Goal: Find contact information: Find contact information

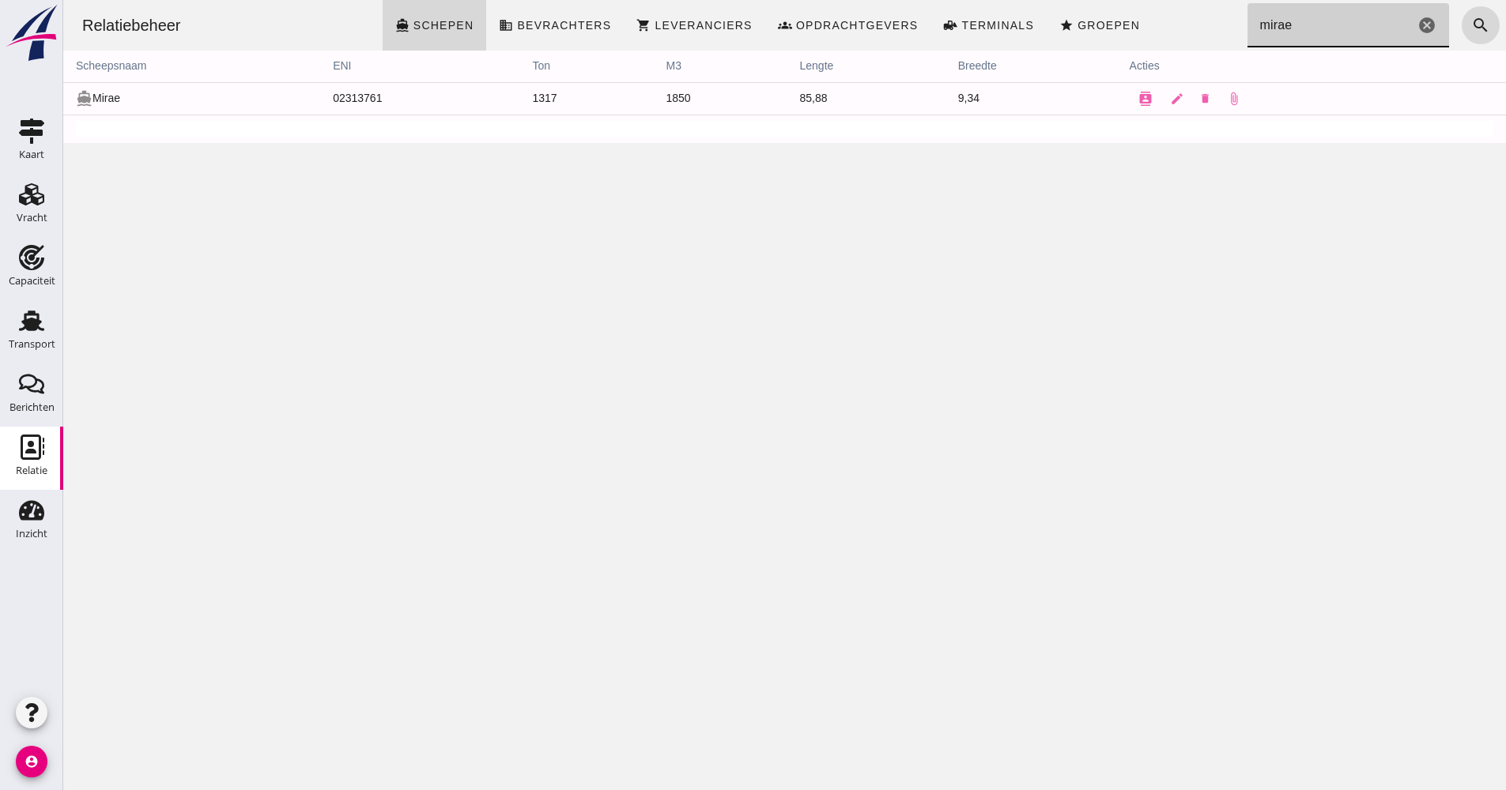
drag, startPoint x: 1280, startPoint y: 27, endPoint x: 1218, endPoint y: 24, distance: 62.5
click at [1220, 20] on div "Relatiebeheer directions_boat Schepen business Bevrachters shopping_cart Levera…" at bounding box center [785, 25] width 1430 height 51
click at [37, 329] on use at bounding box center [31, 321] width 25 height 21
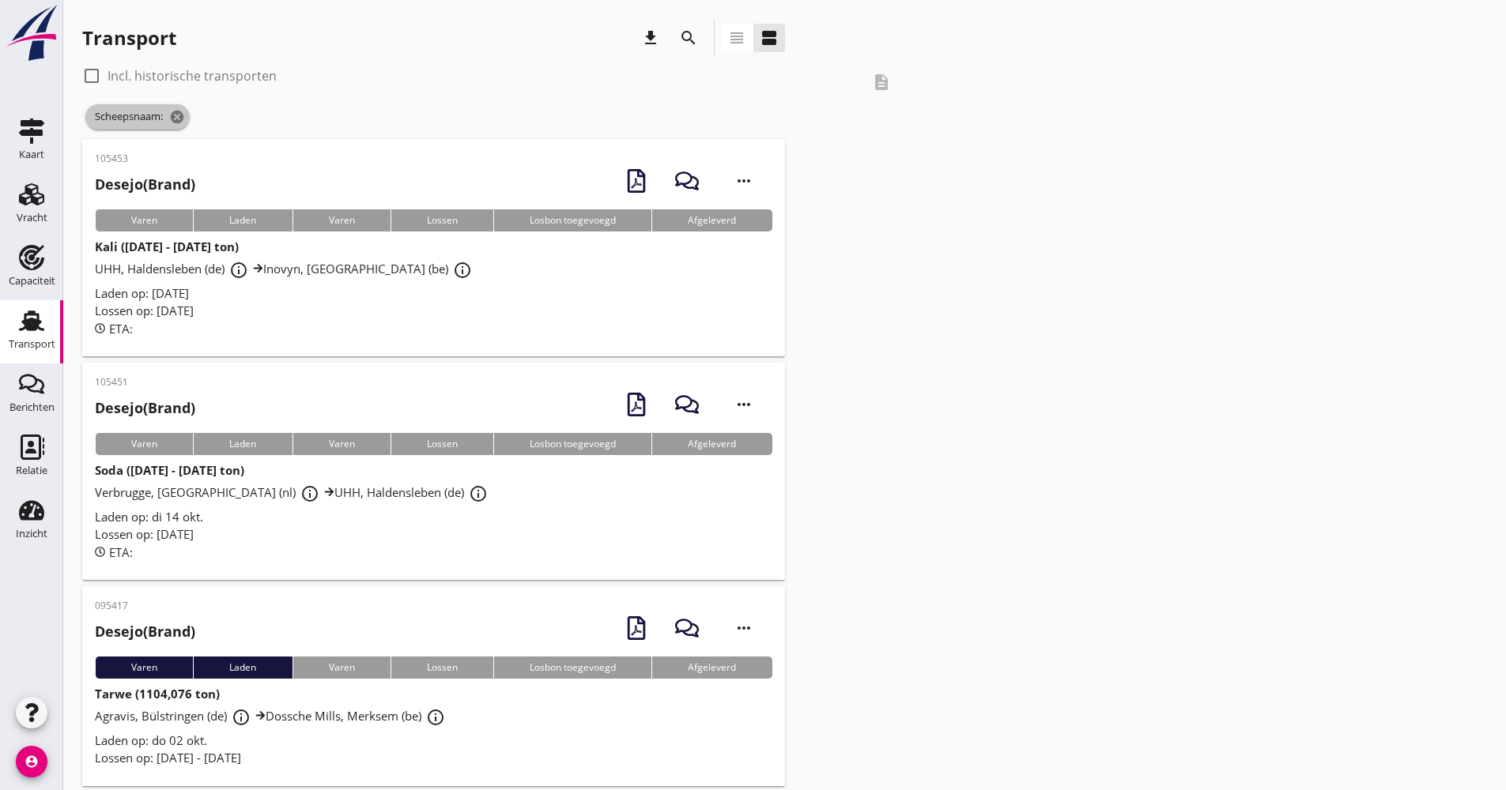
click at [183, 116] on icon "cancel" at bounding box center [177, 117] width 16 height 16
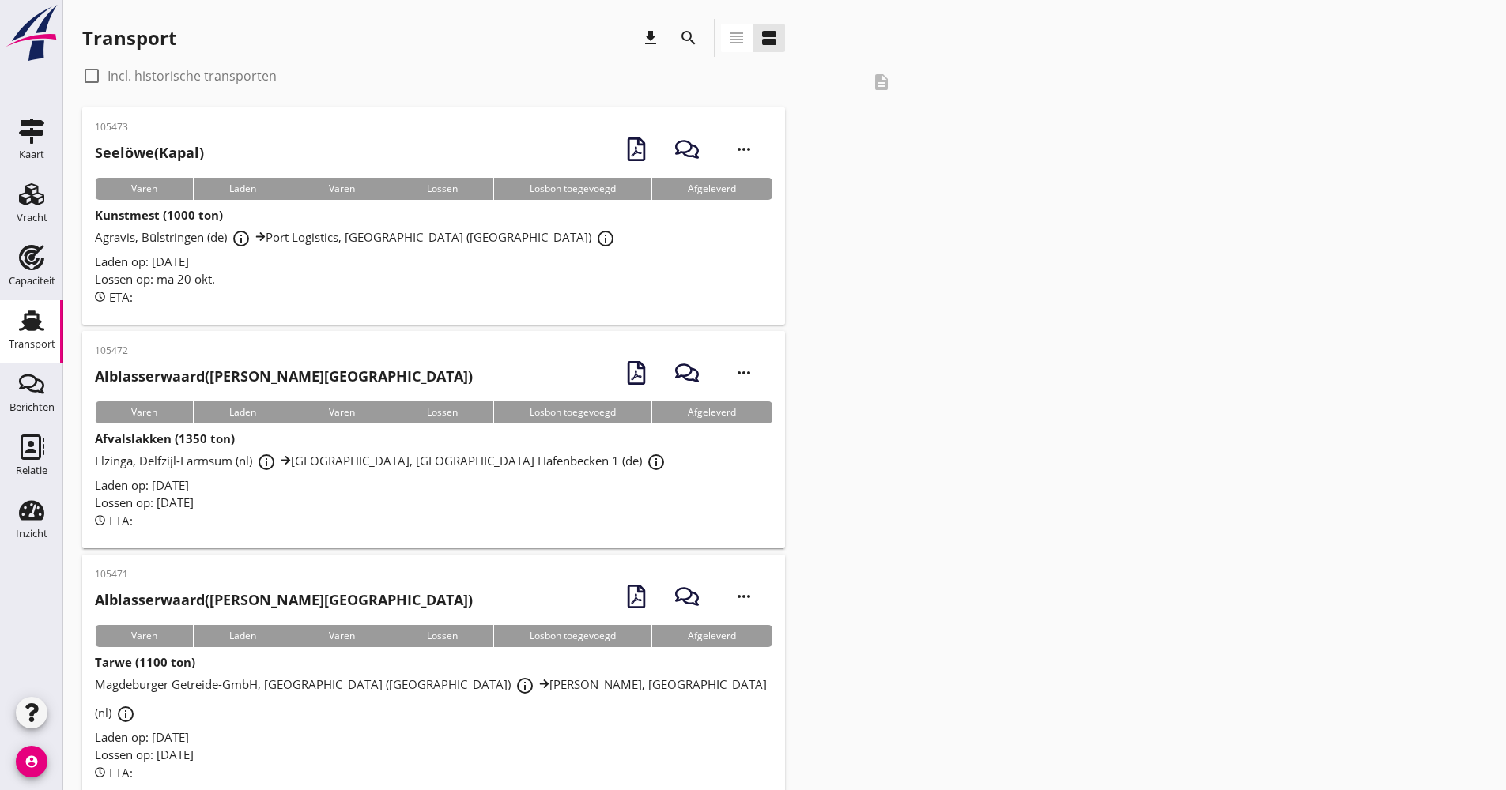
click at [57, 450] on link "Relatie Relatie" at bounding box center [31, 458] width 63 height 63
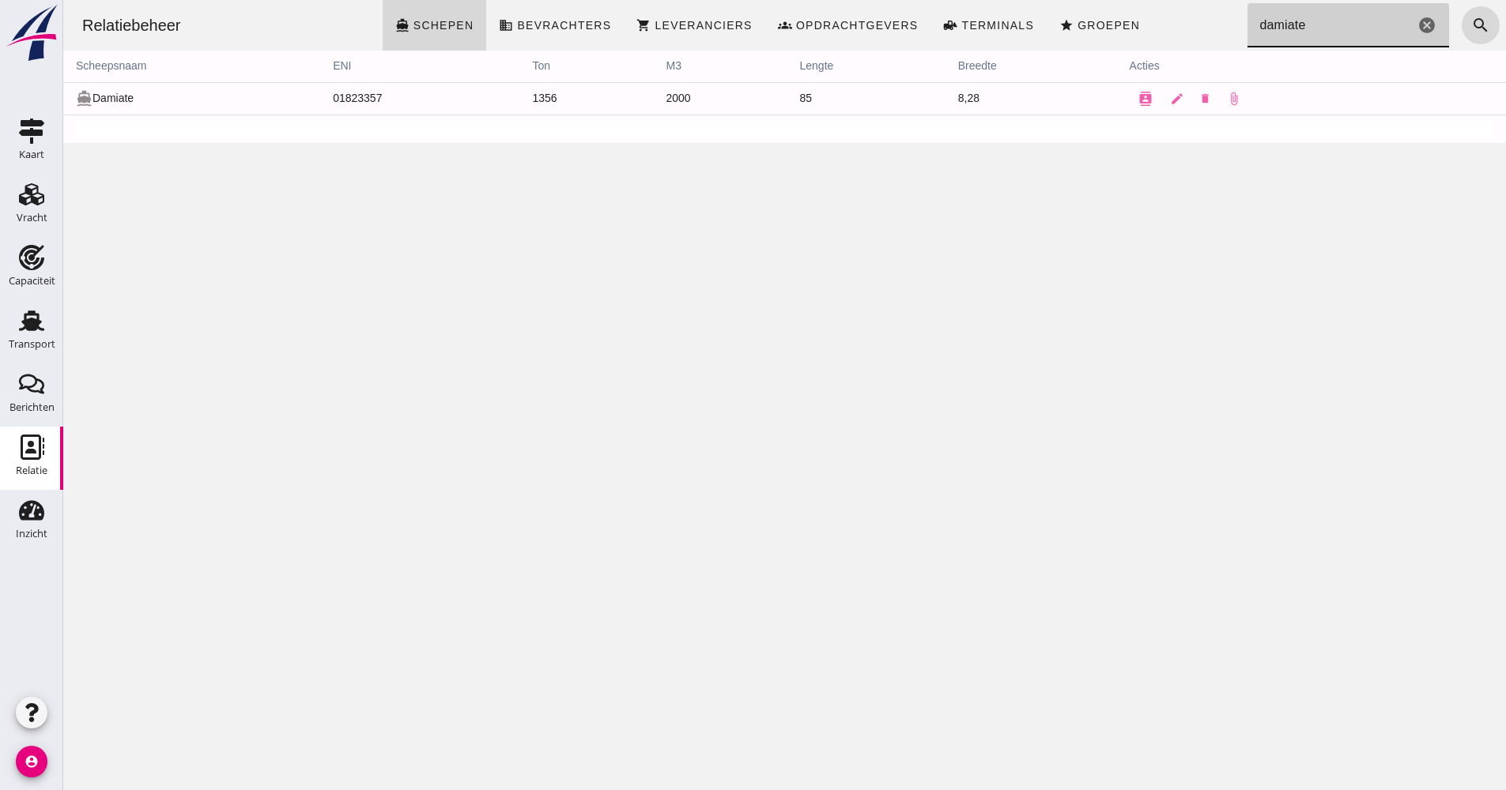
drag, startPoint x: 1317, startPoint y: 28, endPoint x: 1228, endPoint y: 28, distance: 89.3
click at [1247, 28] on input "damiate" at bounding box center [1331, 25] width 168 height 44
type input ","
drag, startPoint x: 1333, startPoint y: 34, endPoint x: 1208, endPoint y: 31, distance: 124.9
click at [1208, 31] on div "Relatiebeheer directions_boat Schepen business Bevrachters shopping_cart Levera…" at bounding box center [785, 25] width 1430 height 51
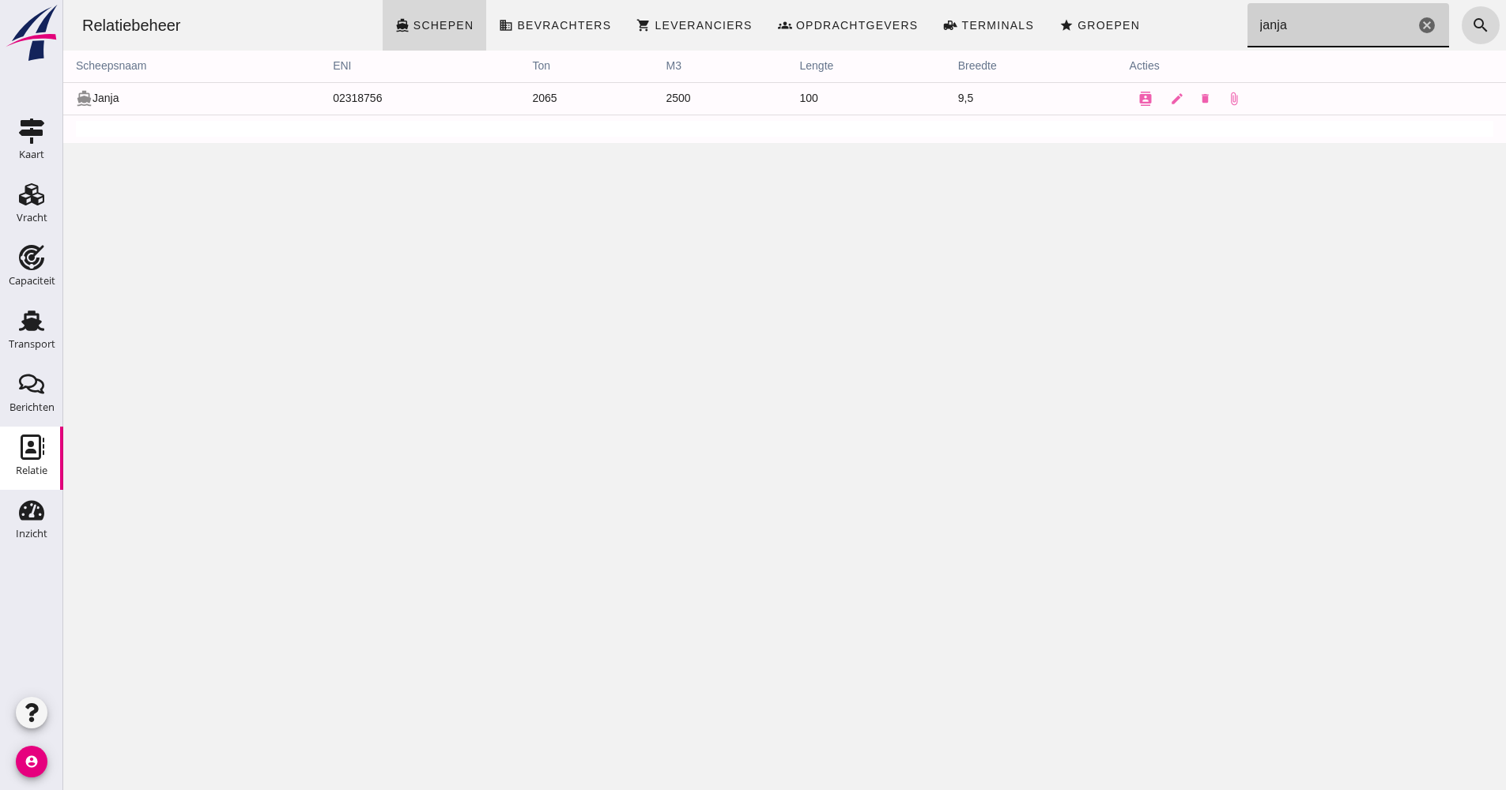
drag, startPoint x: 1284, startPoint y: 21, endPoint x: 1222, endPoint y: 21, distance: 62.4
click at [1222, 21] on div "Relatiebeheer directions_boat Schepen business Bevrachters shopping_cart Levera…" at bounding box center [785, 25] width 1430 height 51
type input "mirae"
click at [1138, 94] on icon "contacts" at bounding box center [1145, 99] width 14 height 14
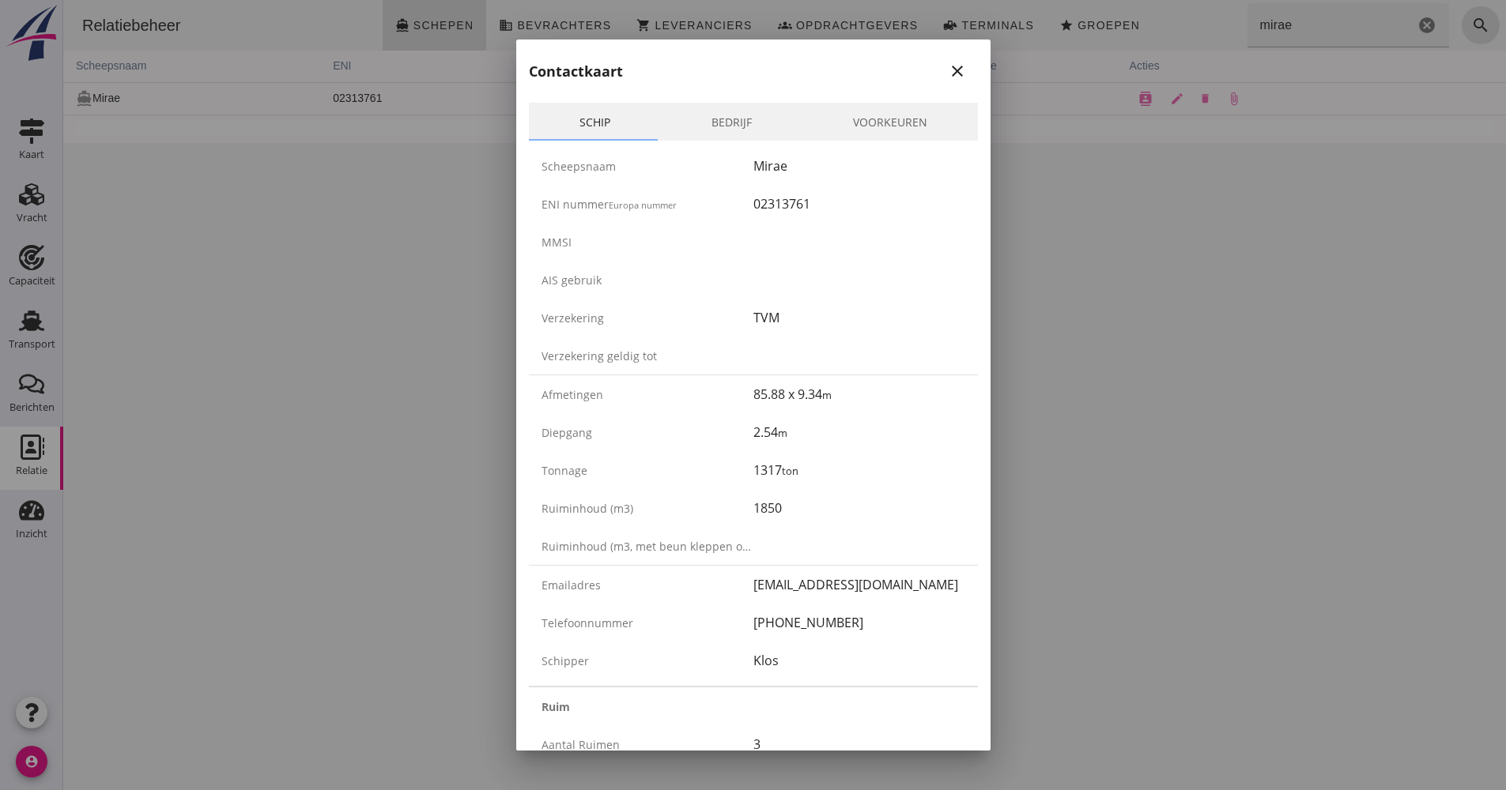
drag, startPoint x: 797, startPoint y: 431, endPoint x: 729, endPoint y: 435, distance: 68.1
click at [729, 435] on div "Diepgang 2.54 m" at bounding box center [753, 432] width 449 height 38
click at [722, 438] on div "Diepgang" at bounding box center [647, 432] width 212 height 17
click at [719, 435] on div "Diepgang" at bounding box center [647, 432] width 212 height 17
click at [724, 435] on div "Diepgang" at bounding box center [647, 432] width 212 height 17
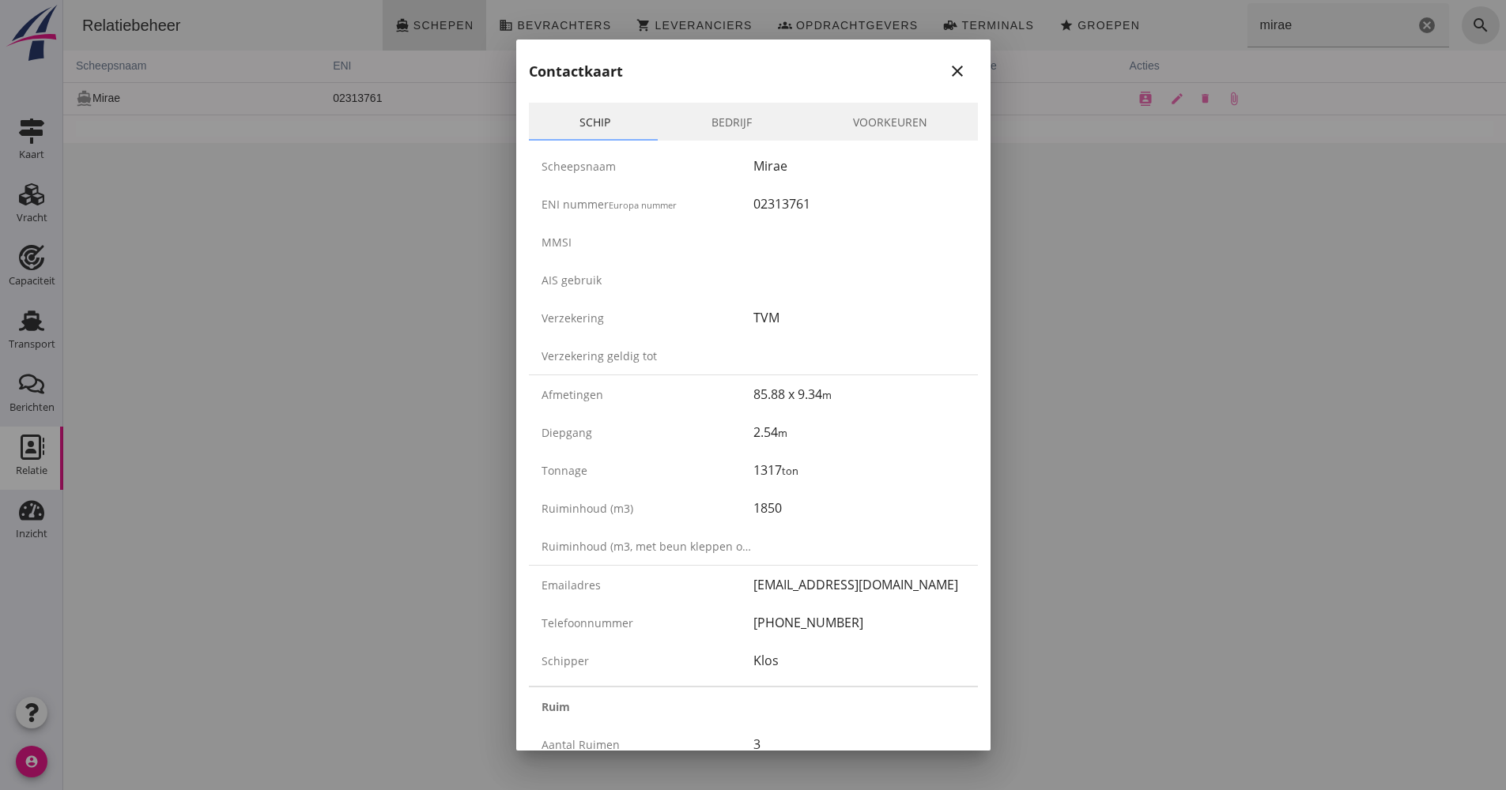
drag, startPoint x: 783, startPoint y: 428, endPoint x: 741, endPoint y: 425, distance: 42.7
click at [741, 425] on div "Diepgang 2.54 m" at bounding box center [753, 432] width 449 height 38
drag, startPoint x: 741, startPoint y: 425, endPoint x: 700, endPoint y: 425, distance: 40.3
click at [700, 425] on div "Diepgang" at bounding box center [647, 432] width 212 height 17
drag, startPoint x: 742, startPoint y: 428, endPoint x: 787, endPoint y: 427, distance: 45.1
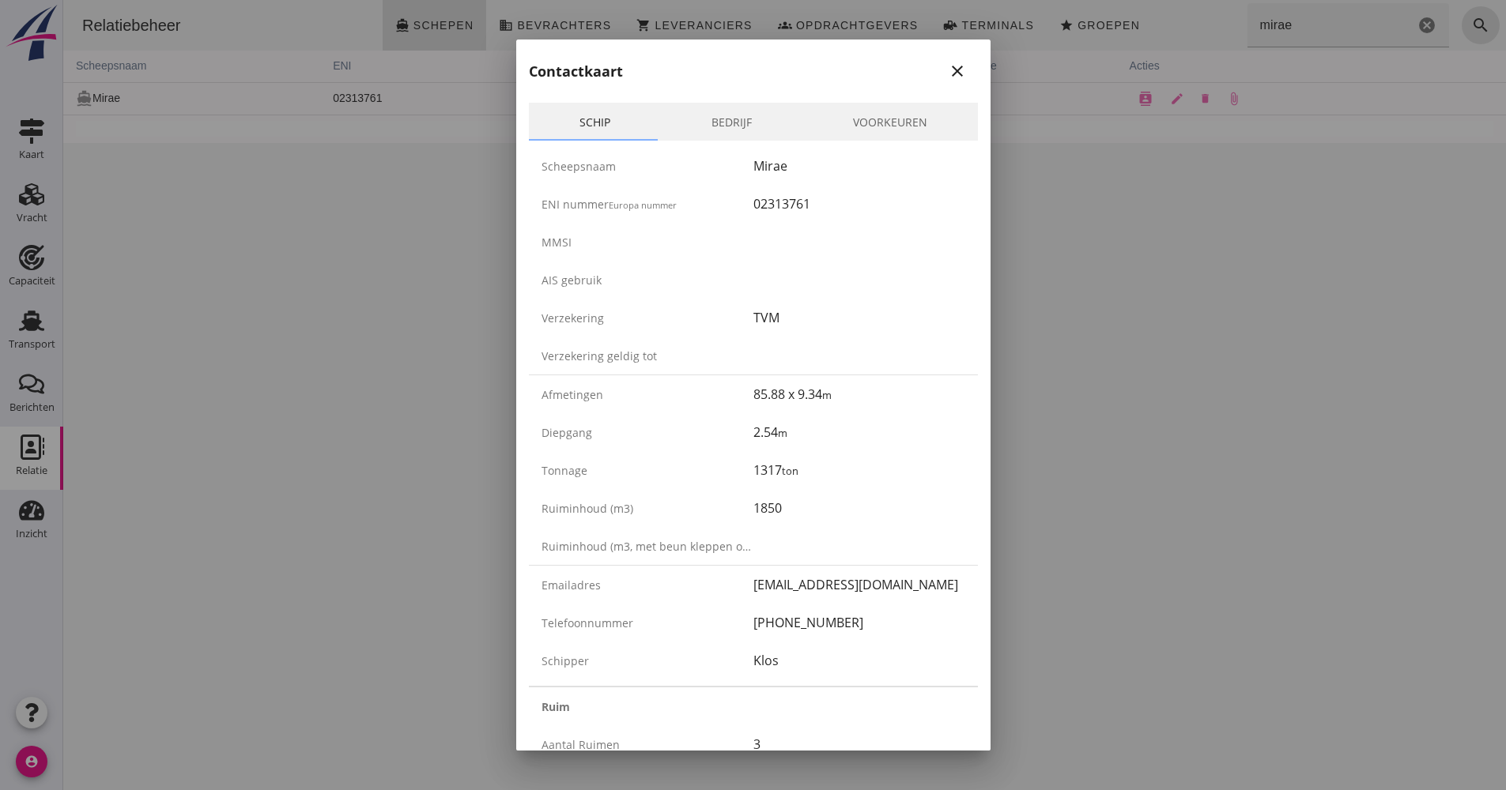
click at [787, 427] on div "Diepgang 2.54 m" at bounding box center [753, 432] width 449 height 38
drag, startPoint x: 787, startPoint y: 427, endPoint x: 693, endPoint y: 424, distance: 94.1
click at [694, 424] on div "Diepgang" at bounding box center [647, 432] width 212 height 17
click at [948, 70] on icon "close" at bounding box center [957, 71] width 19 height 19
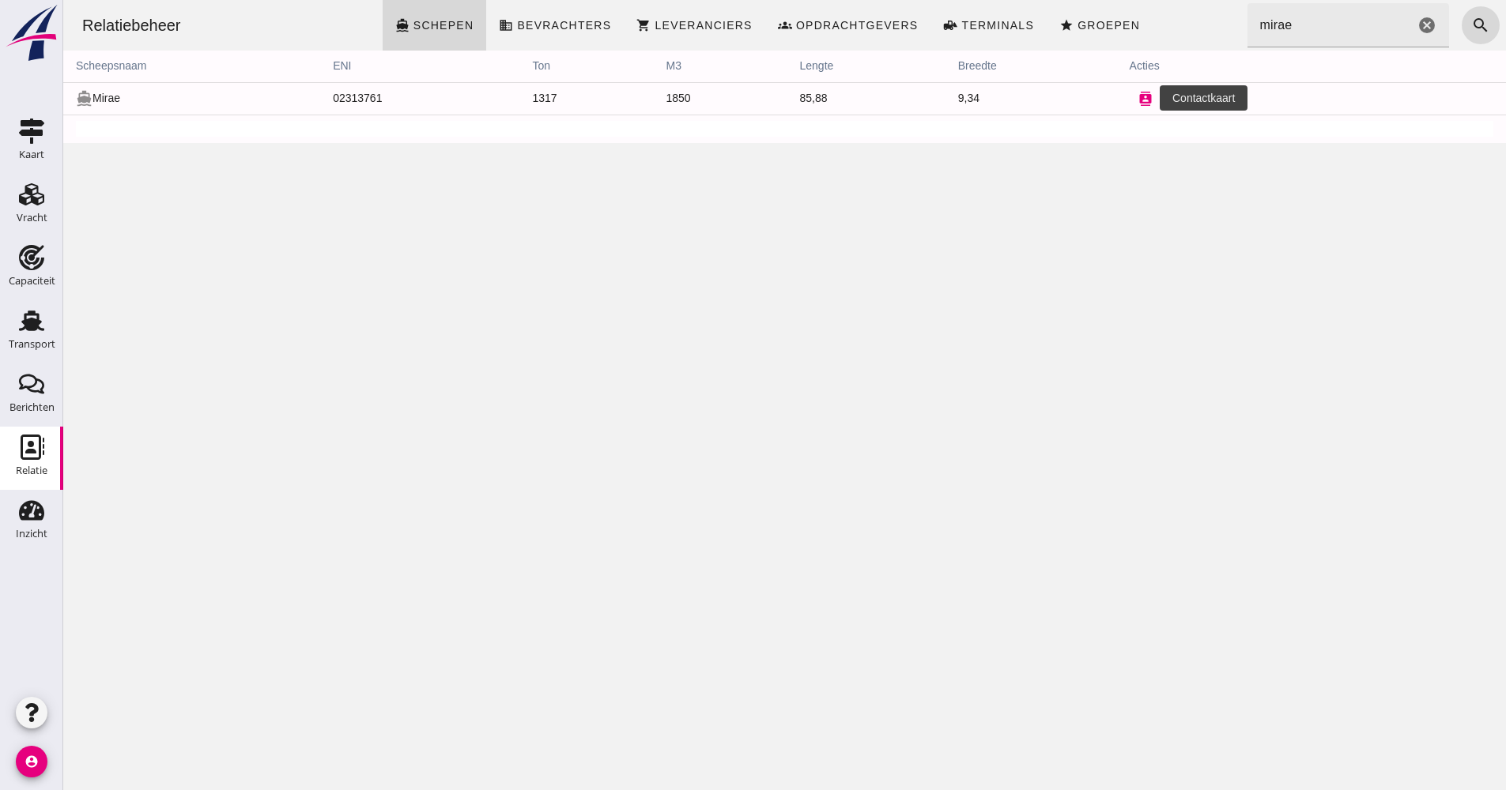
click at [1138, 99] on icon "contacts" at bounding box center [1145, 99] width 14 height 14
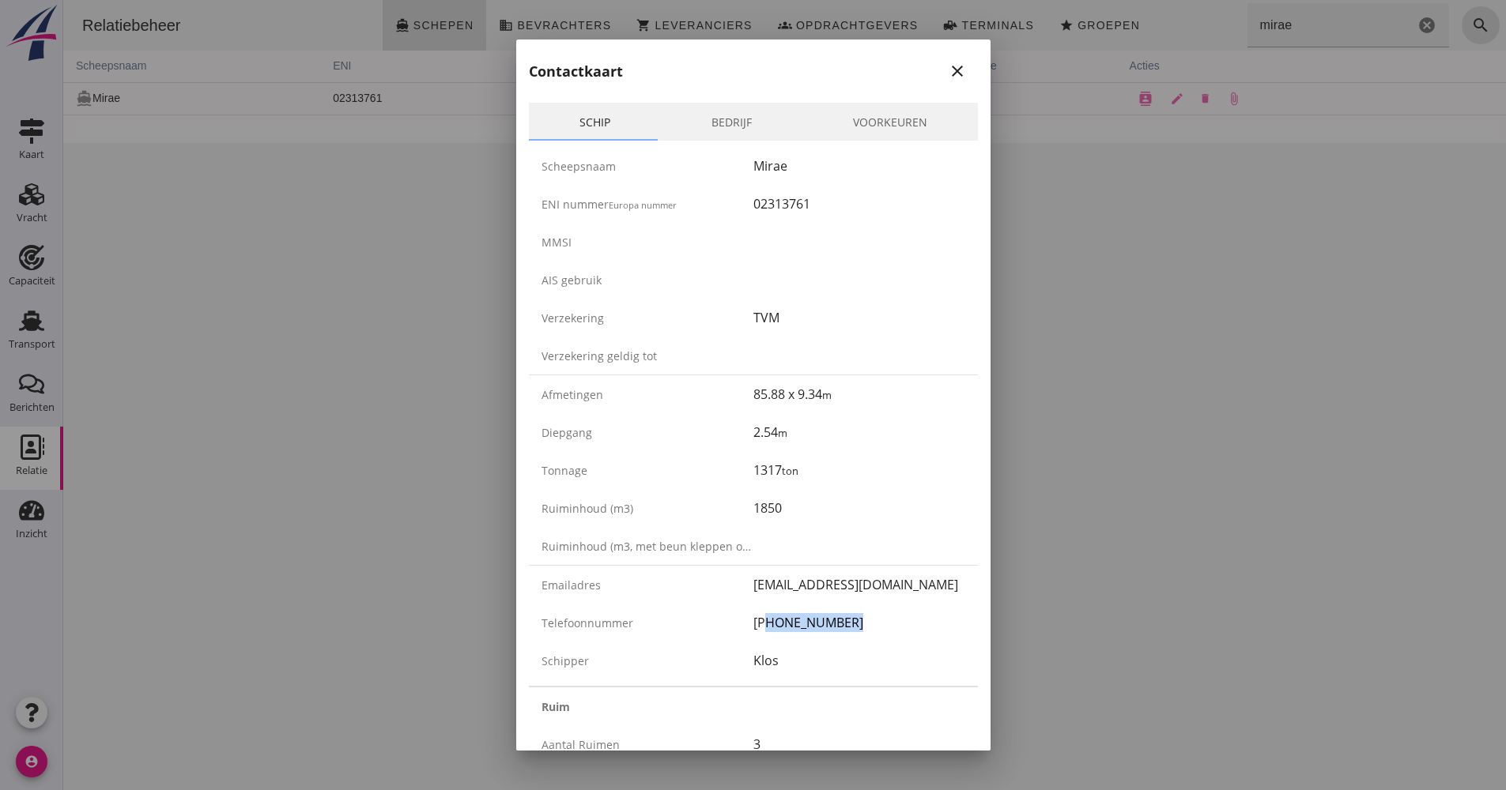
drag, startPoint x: 854, startPoint y: 619, endPoint x: 753, endPoint y: 631, distance: 101.9
click at [753, 631] on div "[PHONE_NUMBER]" at bounding box center [859, 622] width 212 height 19
drag, startPoint x: 753, startPoint y: 631, endPoint x: 778, endPoint y: 624, distance: 26.1
drag, startPoint x: 778, startPoint y: 624, endPoint x: 809, endPoint y: 636, distance: 33.0
click at [814, 626] on div "[PHONE_NUMBER]" at bounding box center [859, 622] width 212 height 19
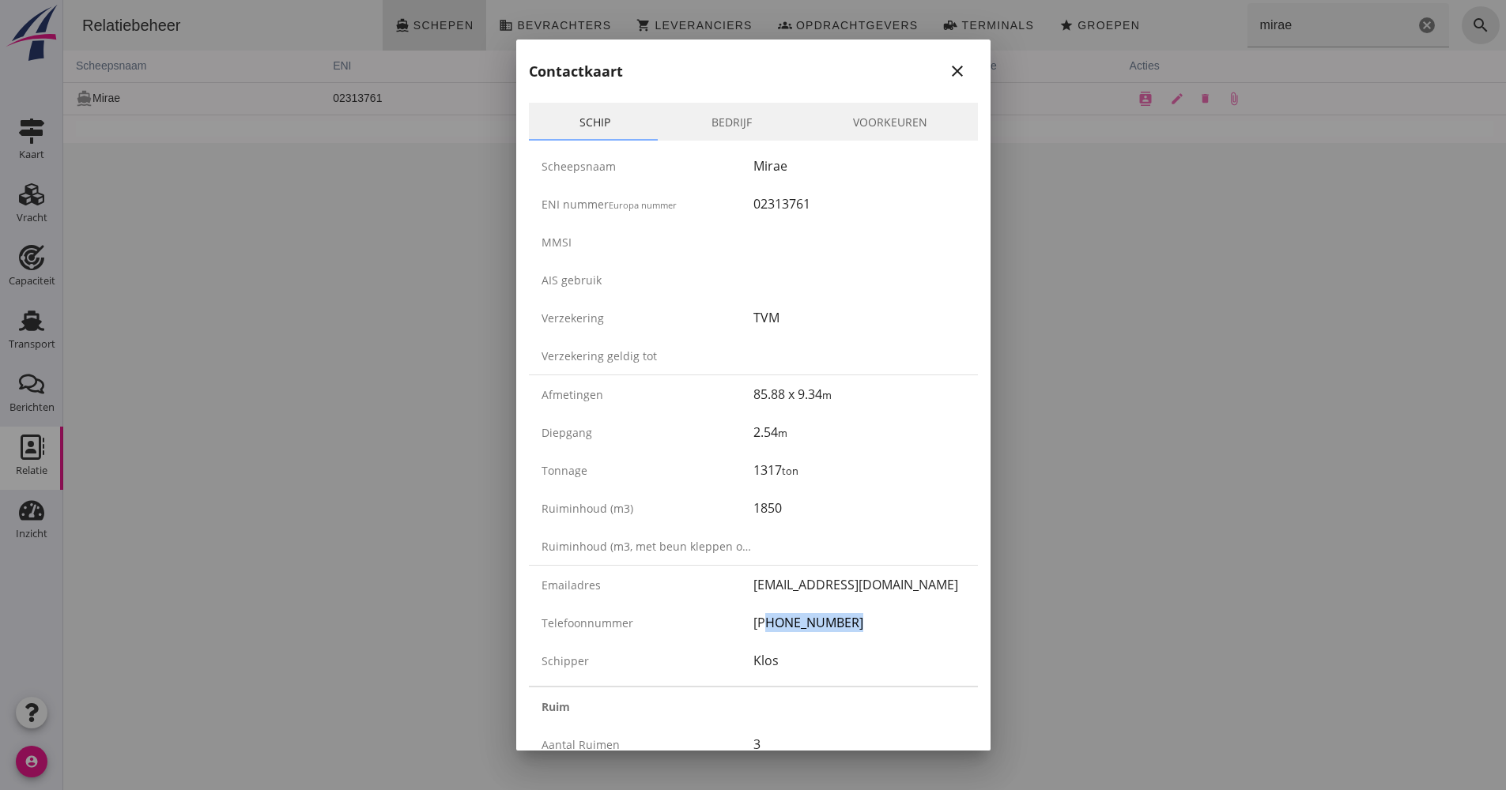
drag, startPoint x: 854, startPoint y: 628, endPoint x: 749, endPoint y: 624, distance: 105.2
click at [753, 624] on div "[PHONE_NUMBER]" at bounding box center [859, 622] width 212 height 19
drag, startPoint x: 749, startPoint y: 624, endPoint x: 782, endPoint y: 627, distance: 32.5
copy div "[PHONE_NUMBER]"
drag, startPoint x: 827, startPoint y: 209, endPoint x: 727, endPoint y: 205, distance: 99.7
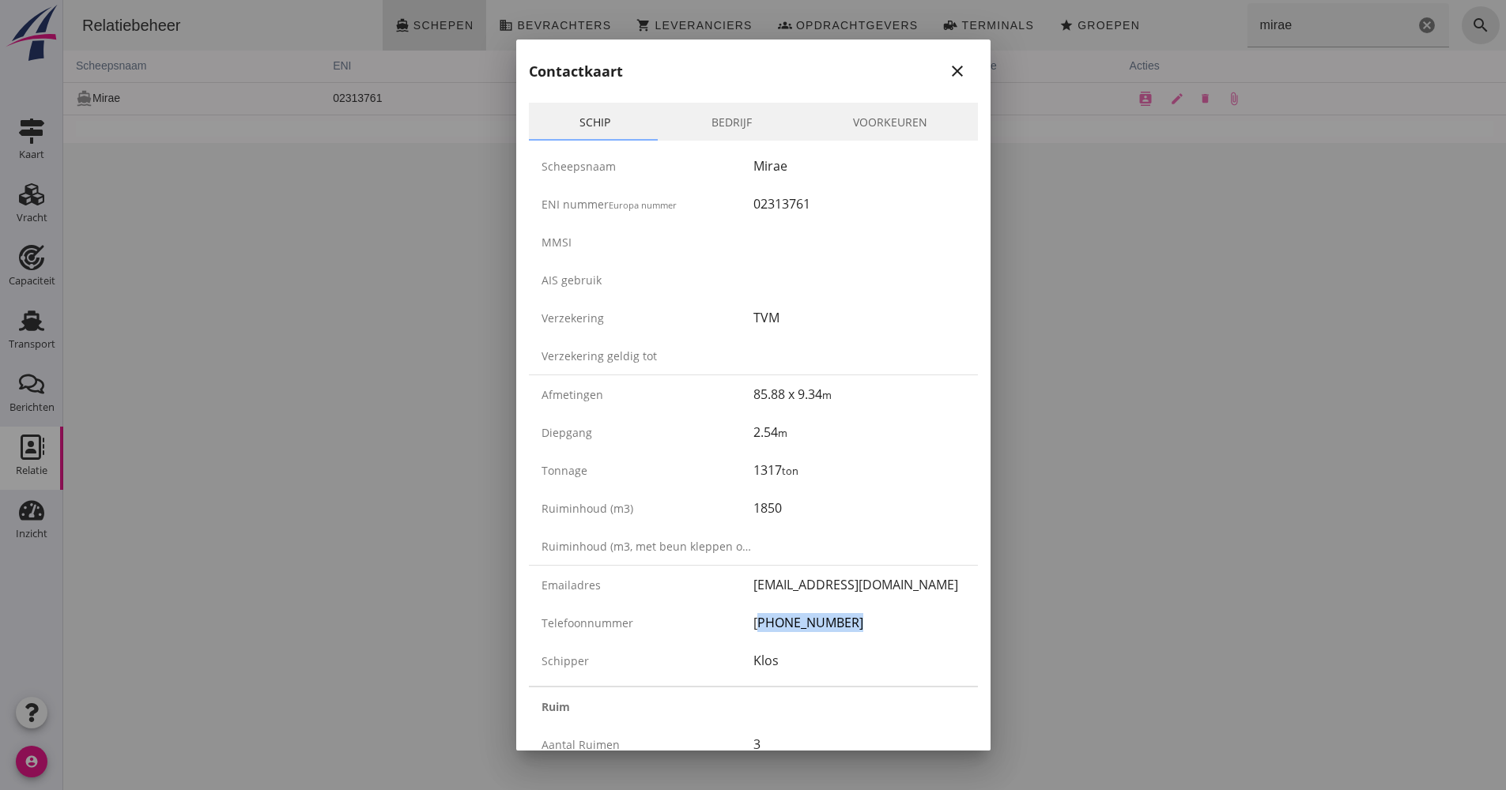
click at [727, 205] on div "ENI nummer Europa nummer 02313761" at bounding box center [753, 204] width 449 height 38
drag, startPoint x: 727, startPoint y: 205, endPoint x: 799, endPoint y: 207, distance: 72.0
copy div "02313761"
click at [1217, 152] on div at bounding box center [753, 395] width 1506 height 790
